Goal: Find specific page/section: Find specific page/section

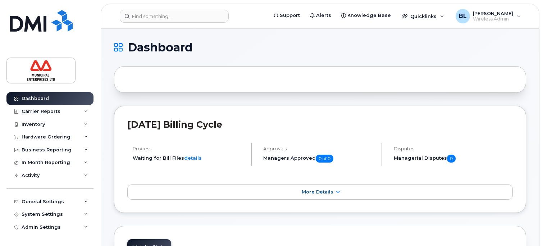
click at [254, 50] on h1 "Dashboard" at bounding box center [318, 47] width 408 height 11
click at [158, 14] on input at bounding box center [174, 16] width 109 height 13
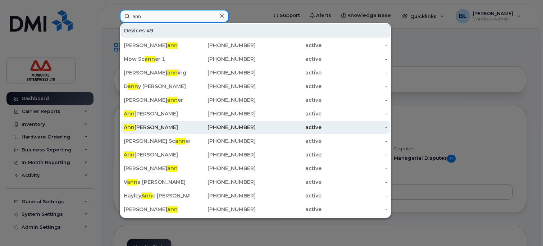
type input "ann"
click at [158, 129] on div "[PERSON_NAME]" at bounding box center [157, 127] width 66 height 7
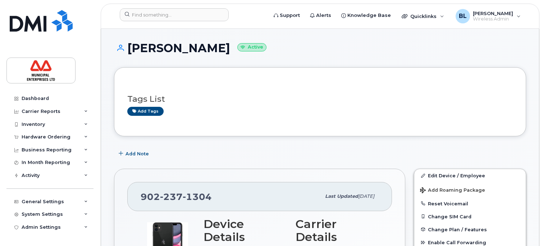
drag, startPoint x: 237, startPoint y: 49, endPoint x: 127, endPoint y: 49, distance: 110.3
click at [127, 49] on h1 "Anneli Lehikoinen Active" at bounding box center [320, 48] width 412 height 13
copy h1 "Anneli Lehikoinen"
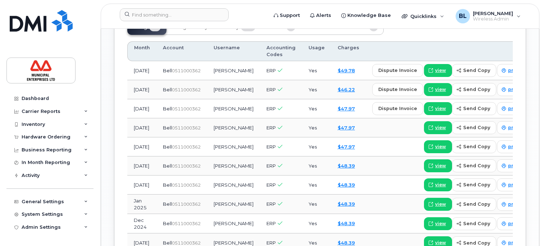
scroll to position [647, 0]
